Goal: Task Accomplishment & Management: Complete application form

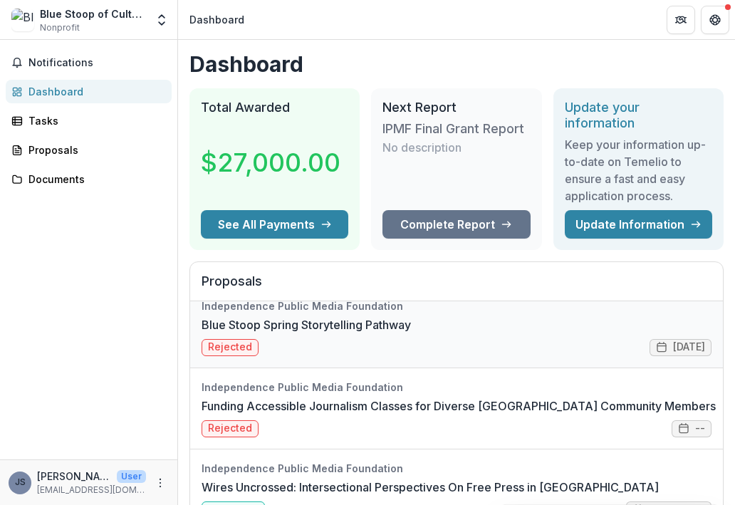
scroll to position [6, 0]
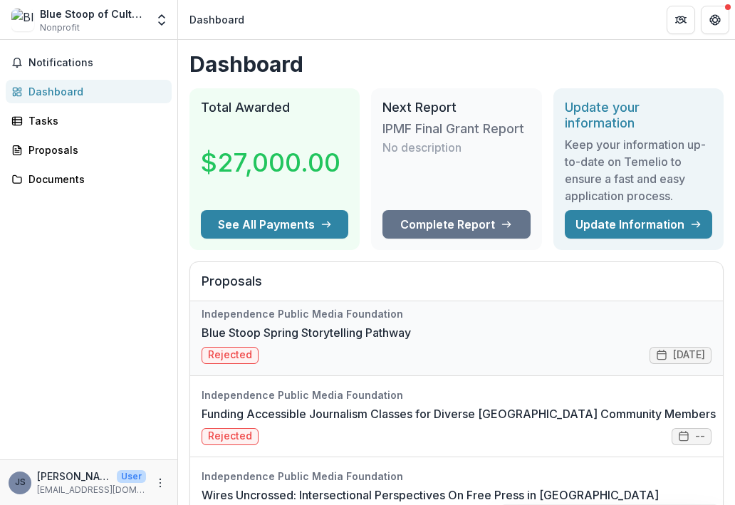
click at [411, 341] on link "Blue Stoop Spring Storytelling Pathway" at bounding box center [305, 332] width 209 height 17
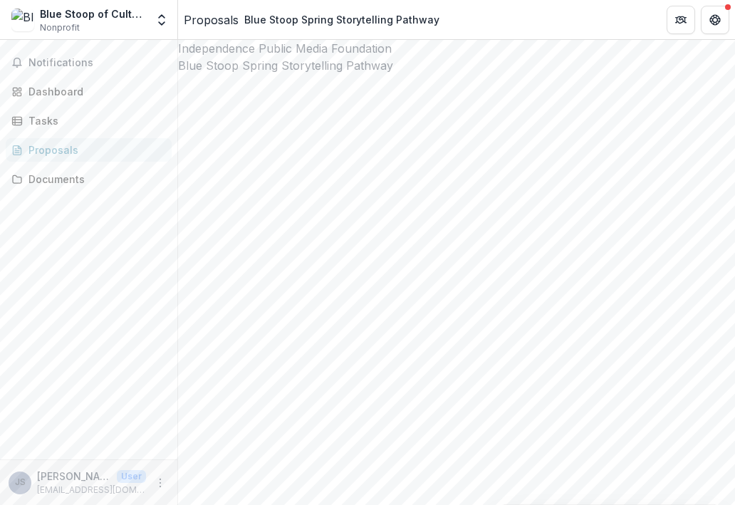
scroll to position [1004, 0]
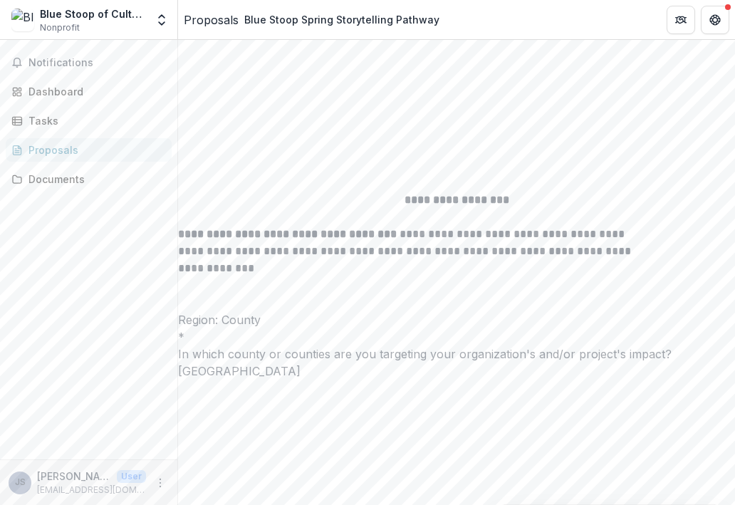
scroll to position [5060, 0]
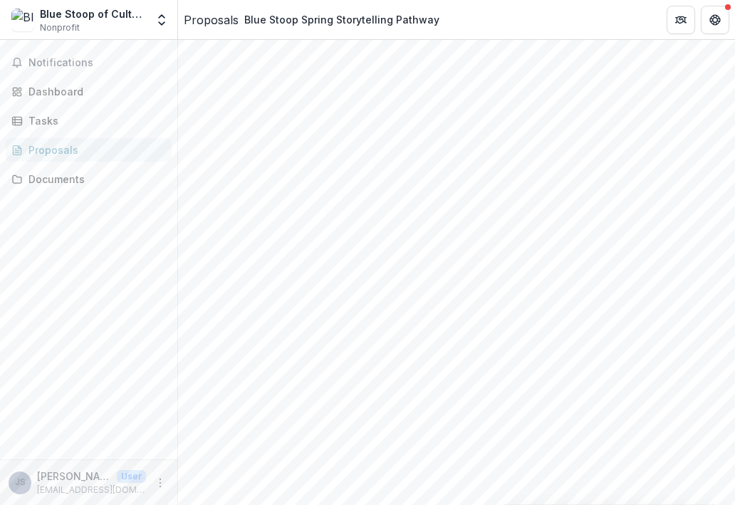
scroll to position [965, 0]
click at [61, 179] on div "Documents" at bounding box center [94, 179] width 132 height 15
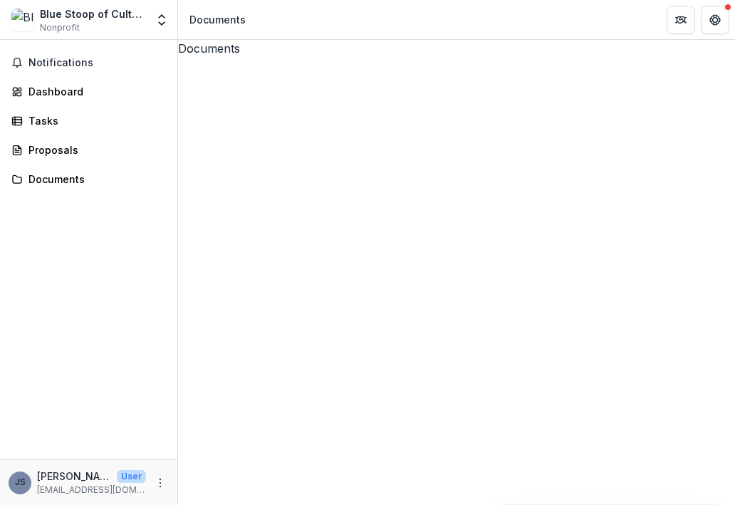
click at [196, 102] on icon at bounding box center [456, 335] width 557 height 557
